Goal: Task Accomplishment & Management: Use online tool/utility

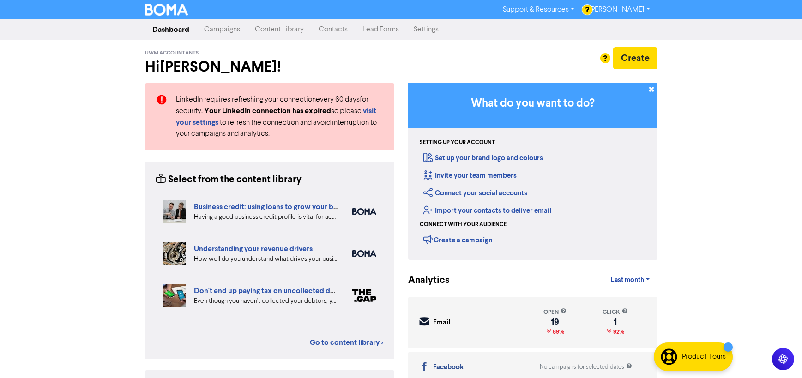
click at [226, 28] on link "Campaigns" at bounding box center [222, 29] width 51 height 18
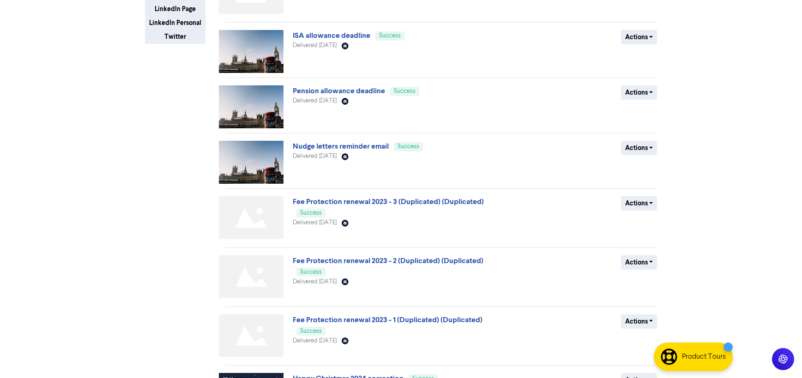
scroll to position [296, 0]
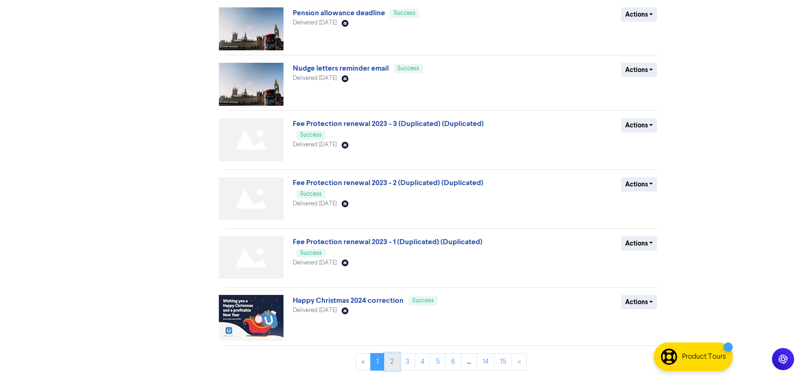
click at [395, 360] on link "2" at bounding box center [392, 362] width 16 height 18
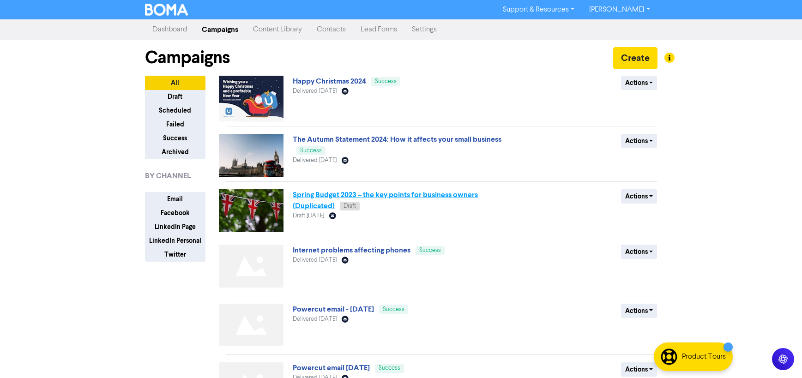
click at [428, 194] on link "Spring Budget 2023 – the key points for business owners (Duplicated)" at bounding box center [385, 200] width 185 height 20
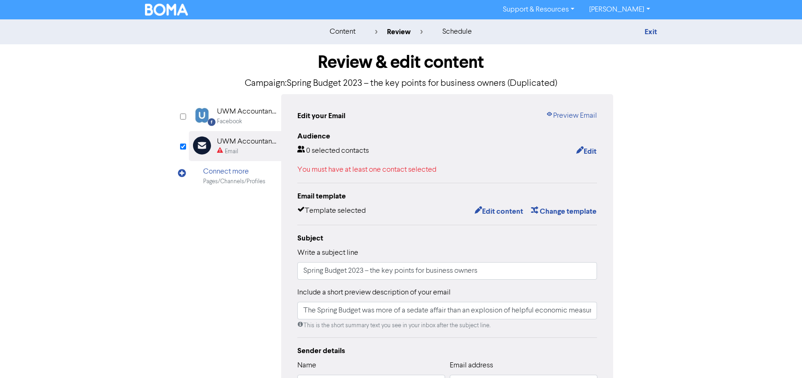
type input "The Spring Budget was more of a sedate affair than an explosion of helpful econ…"
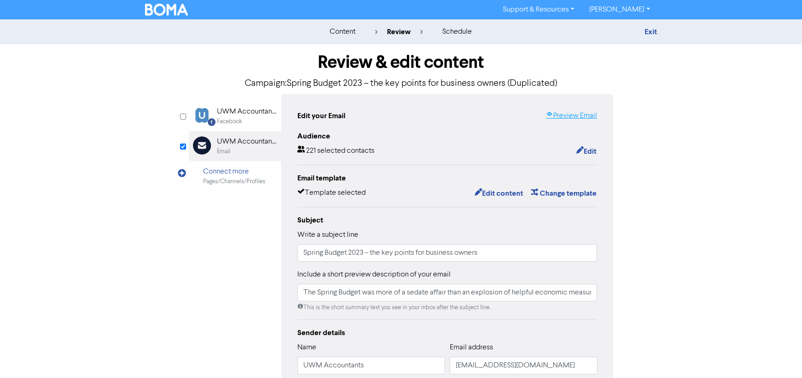
click at [575, 114] on link "Preview Email" at bounding box center [571, 115] width 51 height 11
